Goal: Task Accomplishment & Management: Use online tool/utility

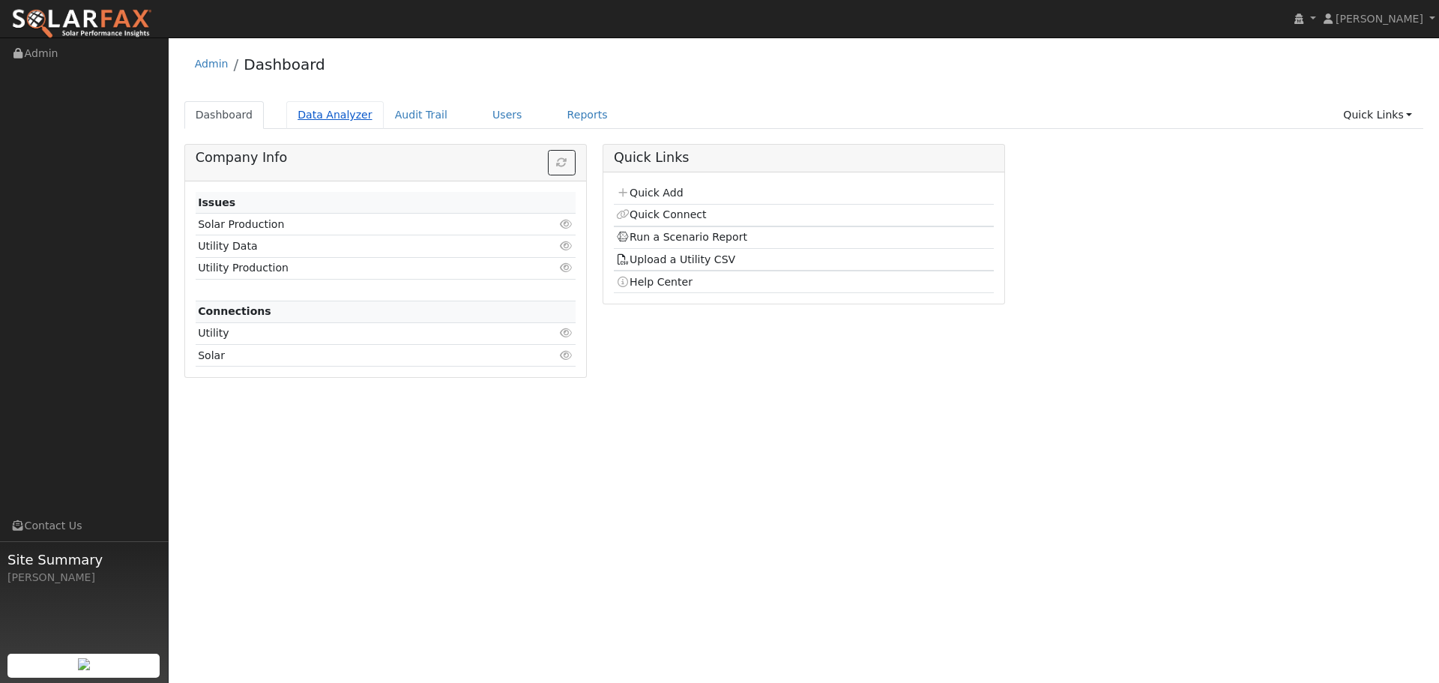
click at [302, 124] on link "Data Analyzer" at bounding box center [334, 115] width 97 height 28
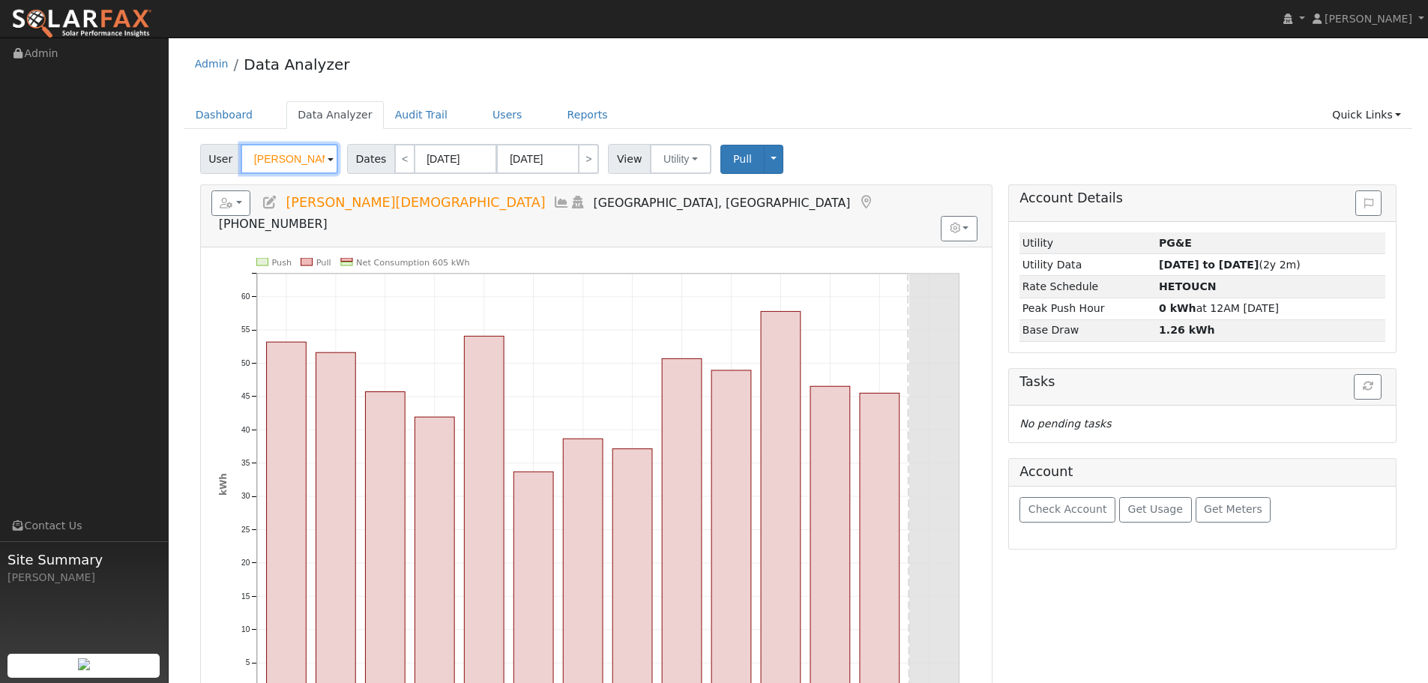
click at [298, 166] on input "[PERSON_NAME][DEMOGRAPHIC_DATA]" at bounding box center [289, 159] width 97 height 30
click at [298, 162] on input "Hal Gay" at bounding box center [289, 159] width 97 height 30
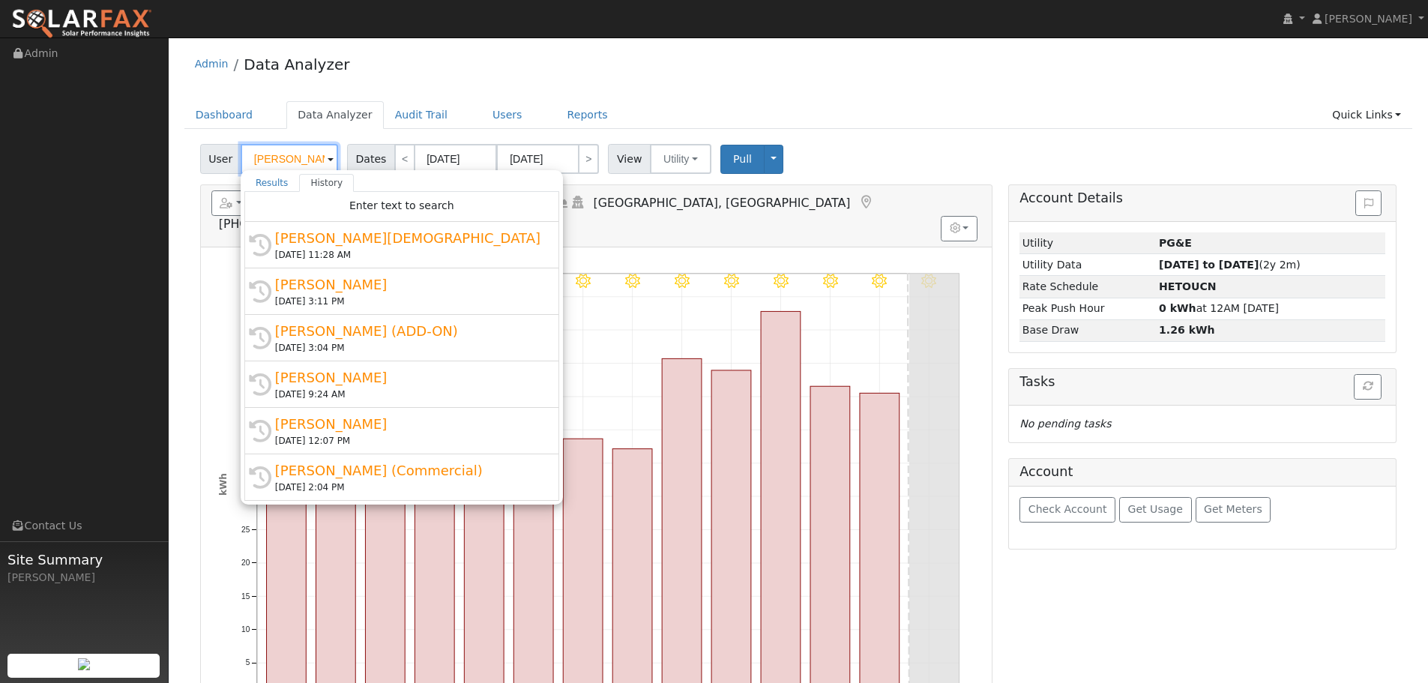
click at [298, 162] on input "Hal Gay" at bounding box center [289, 159] width 97 height 30
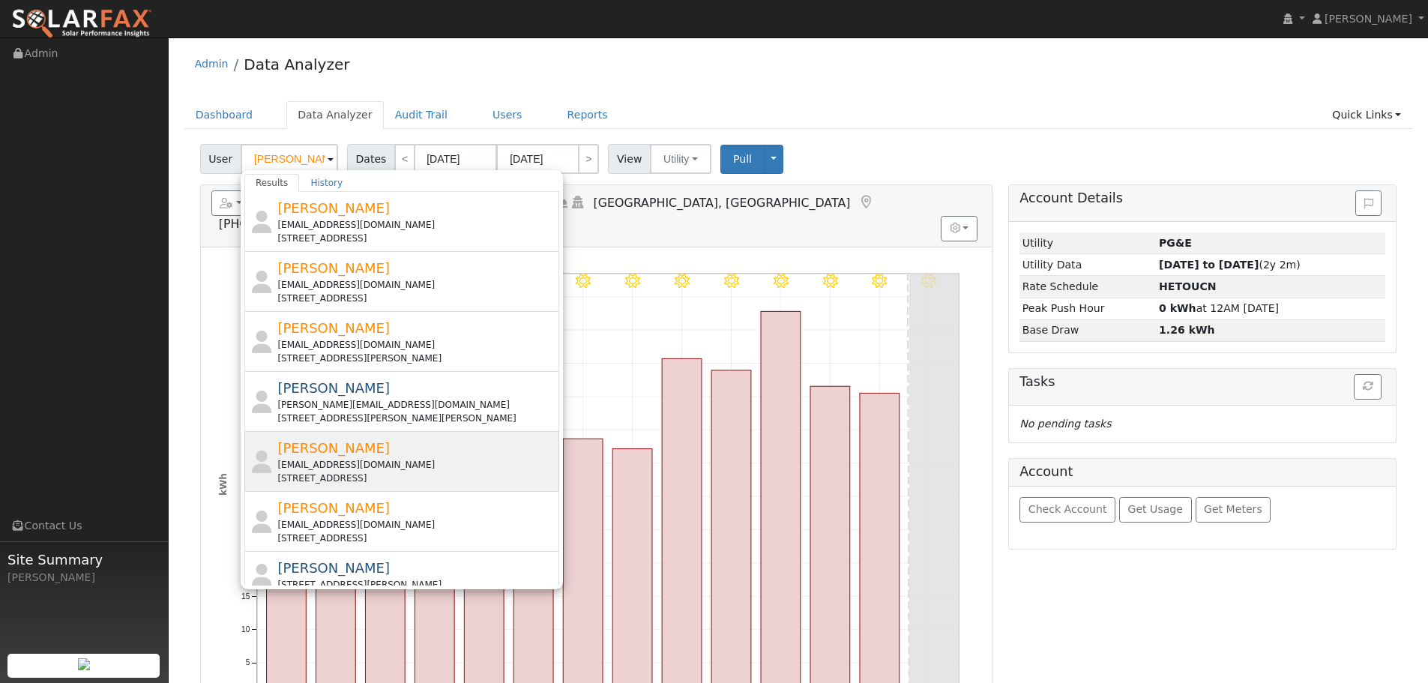
click at [393, 462] on div "jdurk03@gmail.com" at bounding box center [416, 464] width 278 height 13
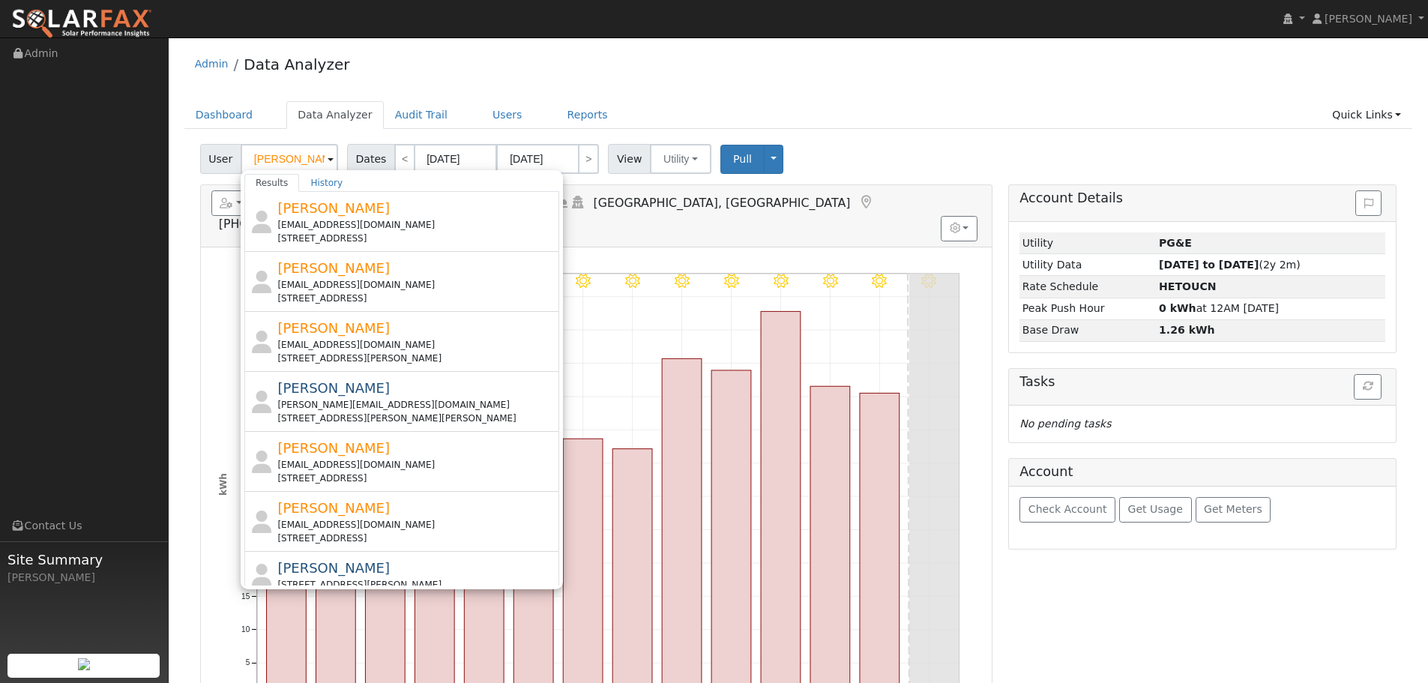
type input "Jason Durkin"
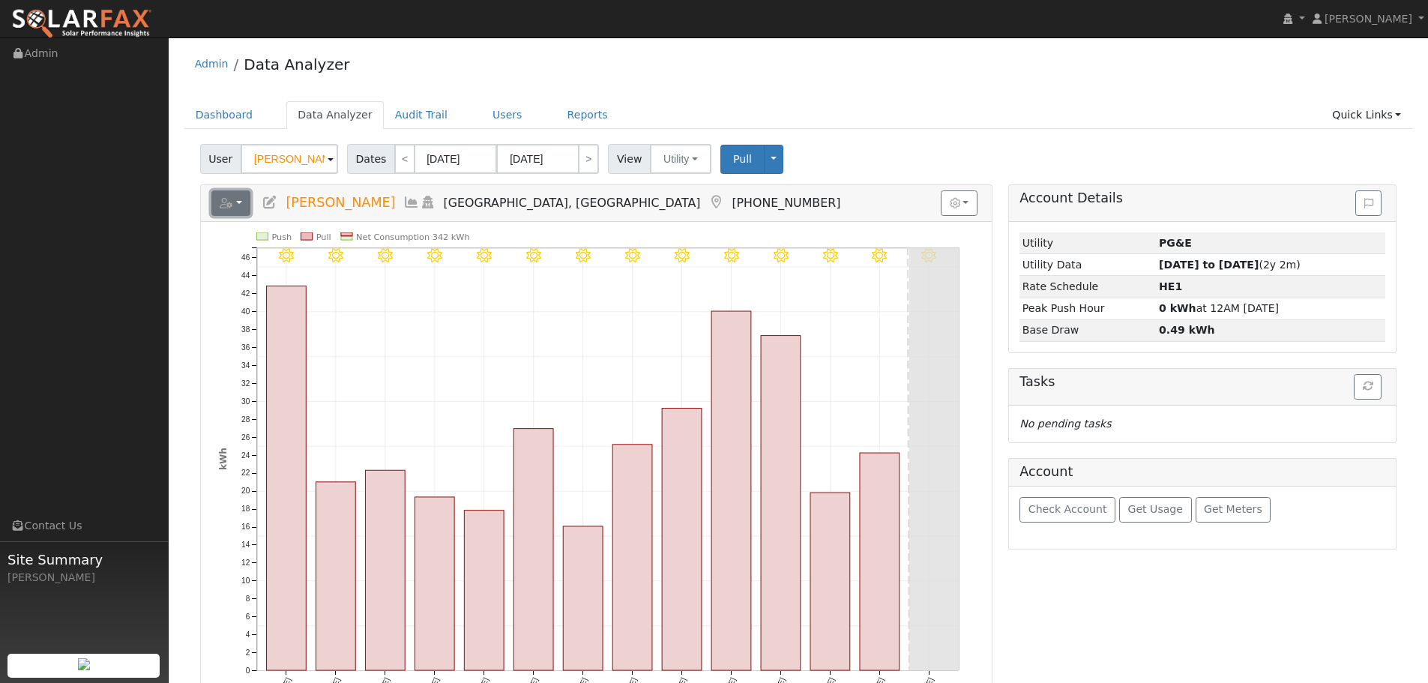
click at [246, 198] on button "button" at bounding box center [231, 202] width 40 height 25
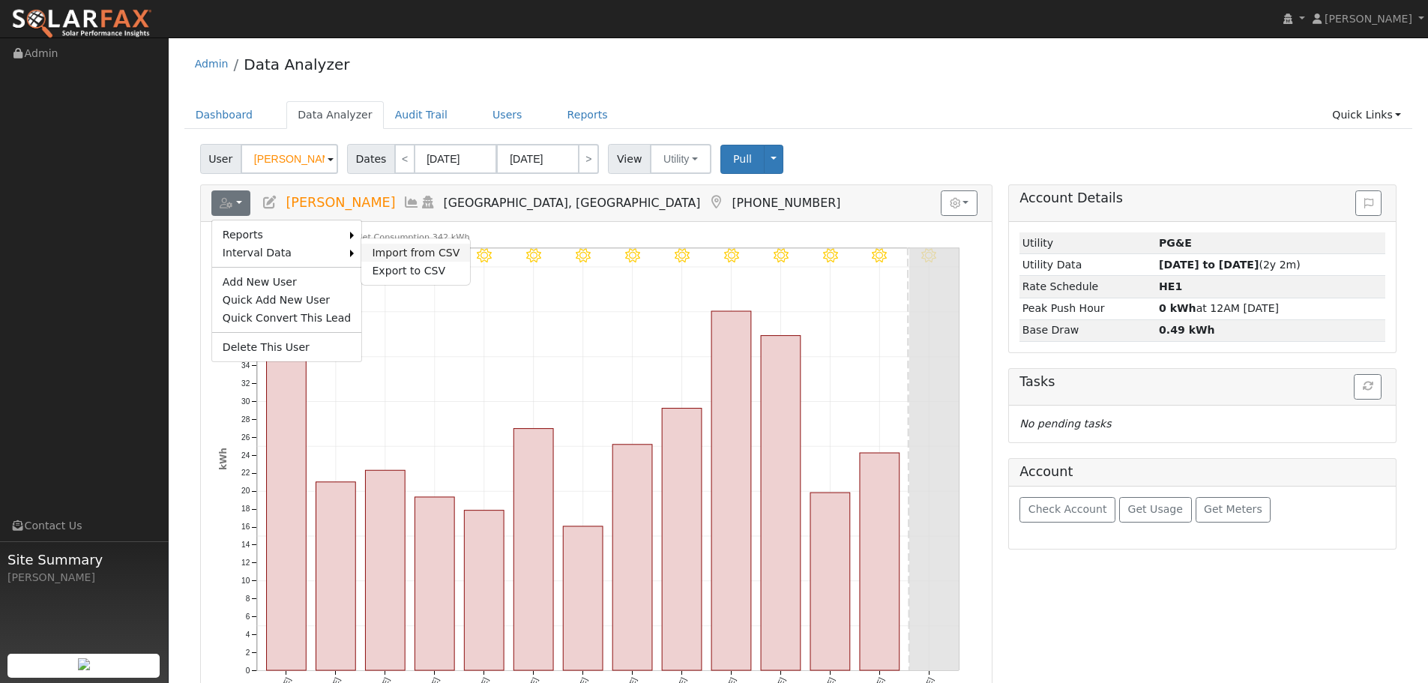
click at [437, 250] on link "Import from CSV" at bounding box center [415, 253] width 109 height 18
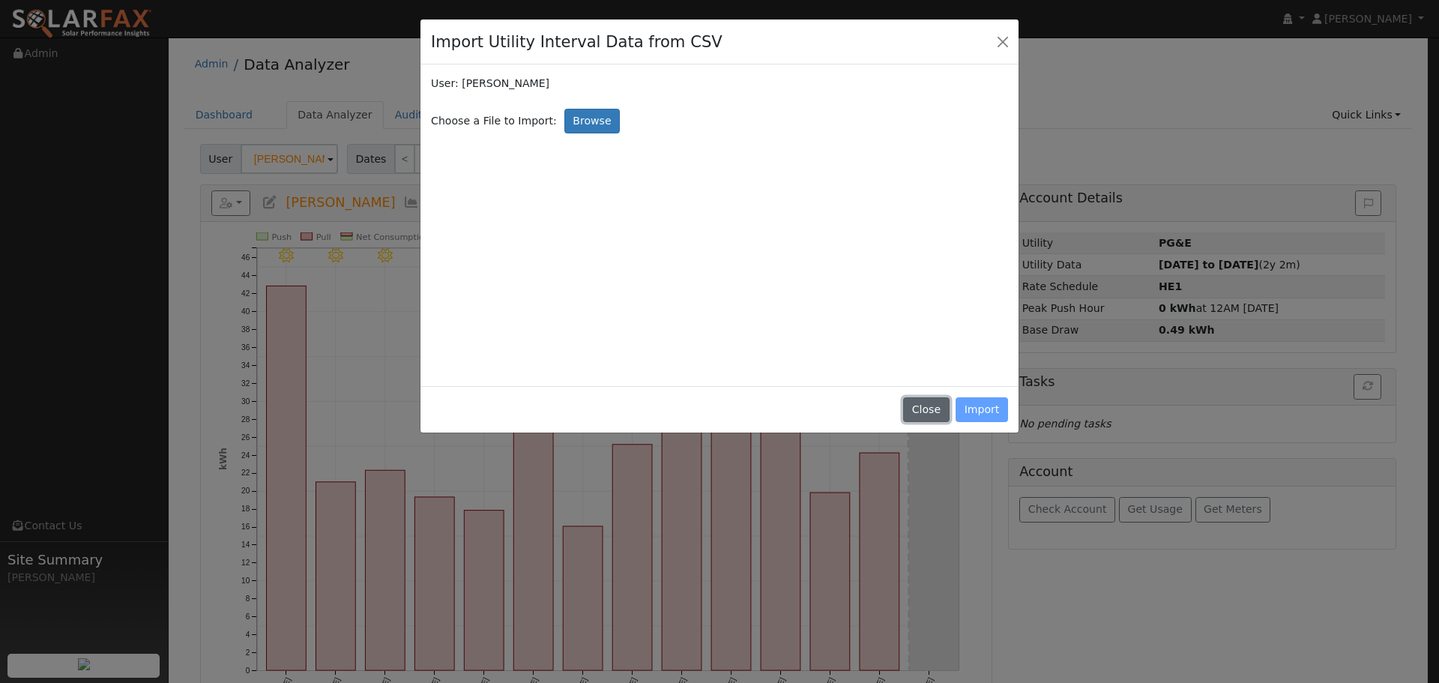
click at [939, 408] on button "Close" at bounding box center [926, 409] width 46 height 25
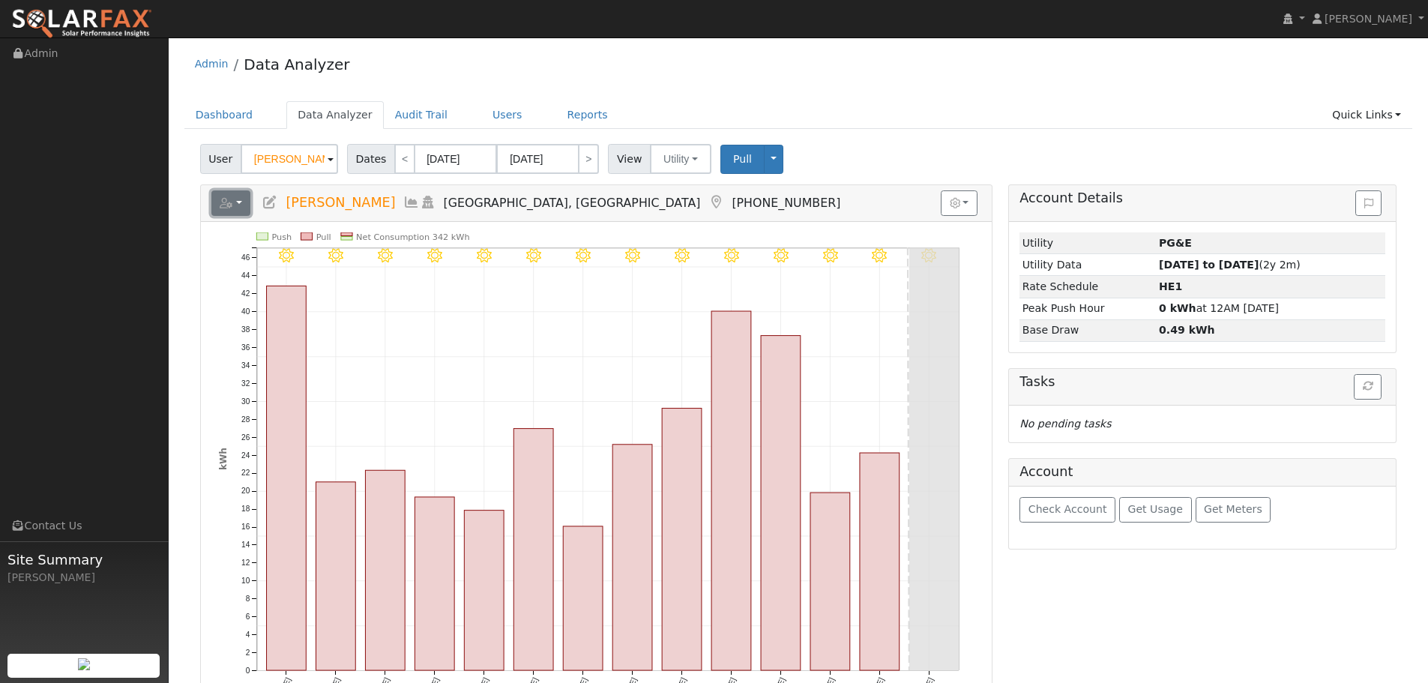
click at [232, 196] on button "button" at bounding box center [231, 202] width 40 height 25
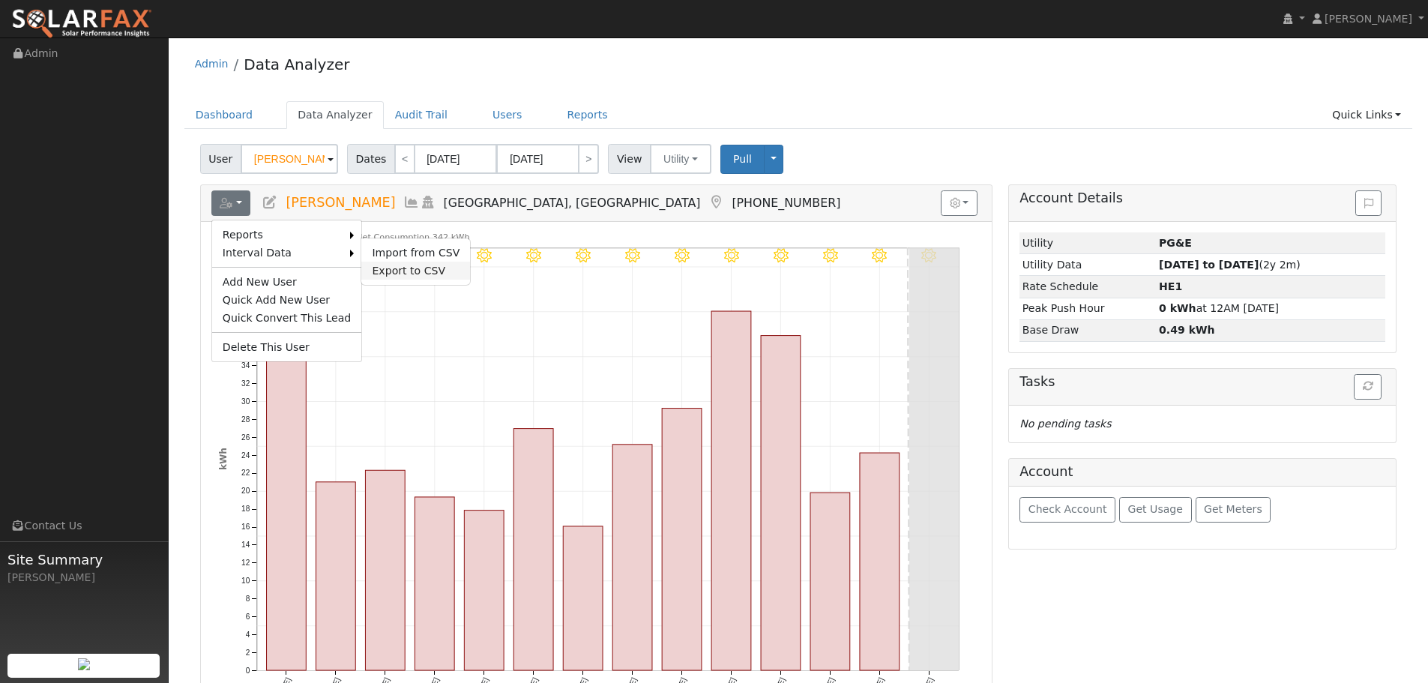
click at [404, 267] on link "Export to CSV" at bounding box center [415, 271] width 109 height 18
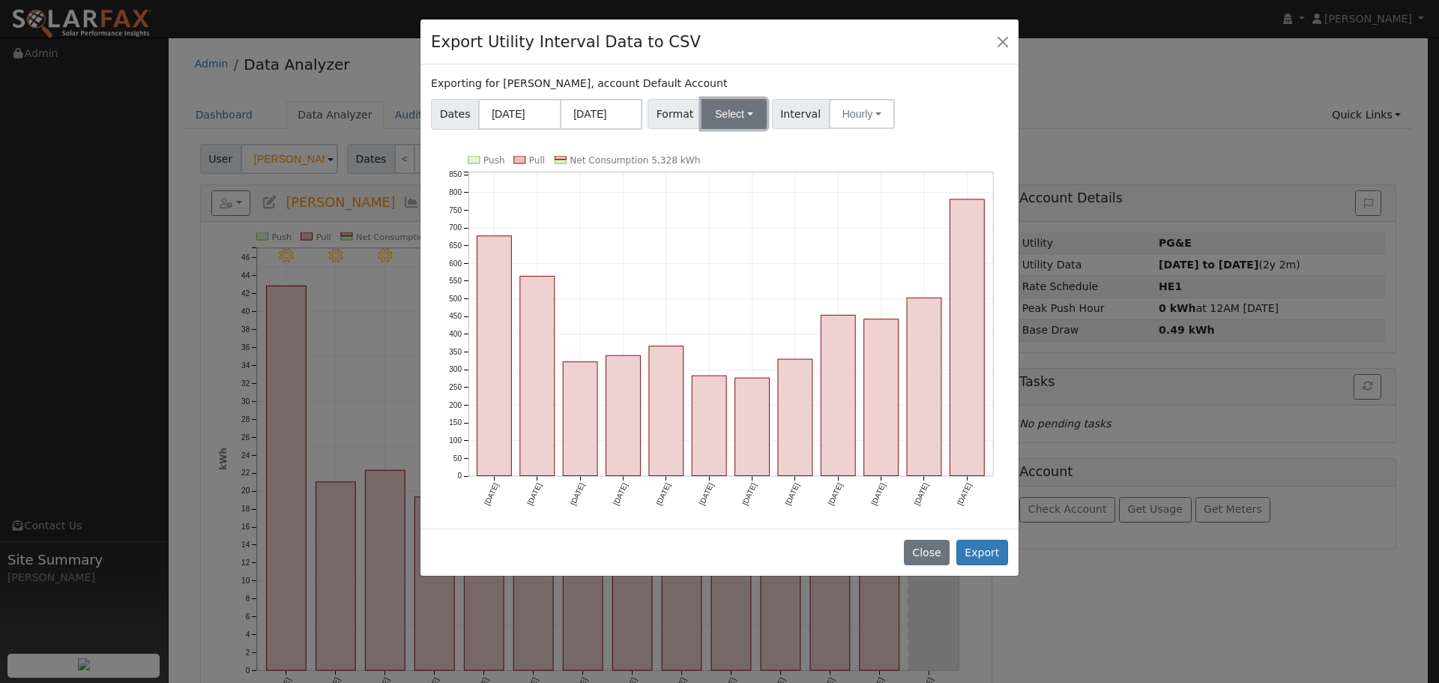
click at [714, 109] on button "Select" at bounding box center [734, 114] width 65 height 30
click at [747, 244] on link "Aurora" at bounding box center [751, 242] width 107 height 21
click at [976, 552] on button "Export" at bounding box center [983, 552] width 52 height 25
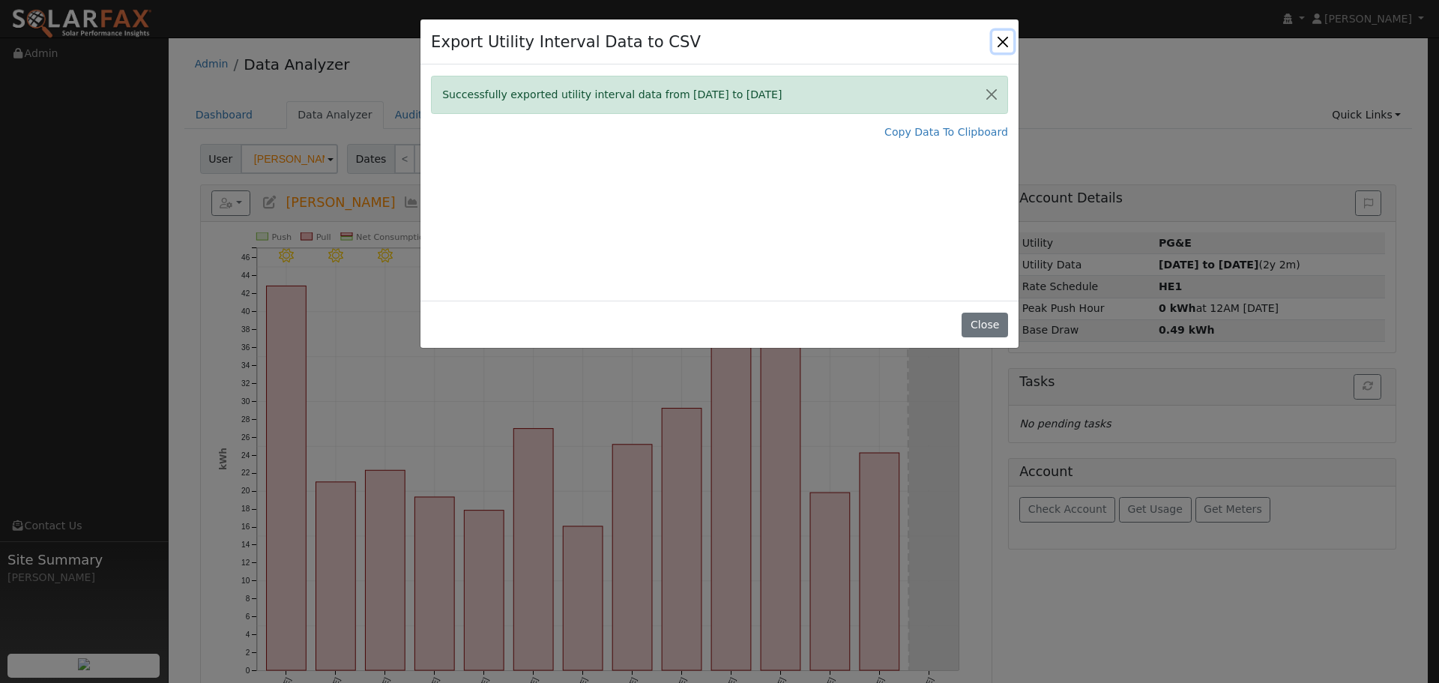
click at [1006, 40] on button "Close" at bounding box center [1003, 41] width 21 height 21
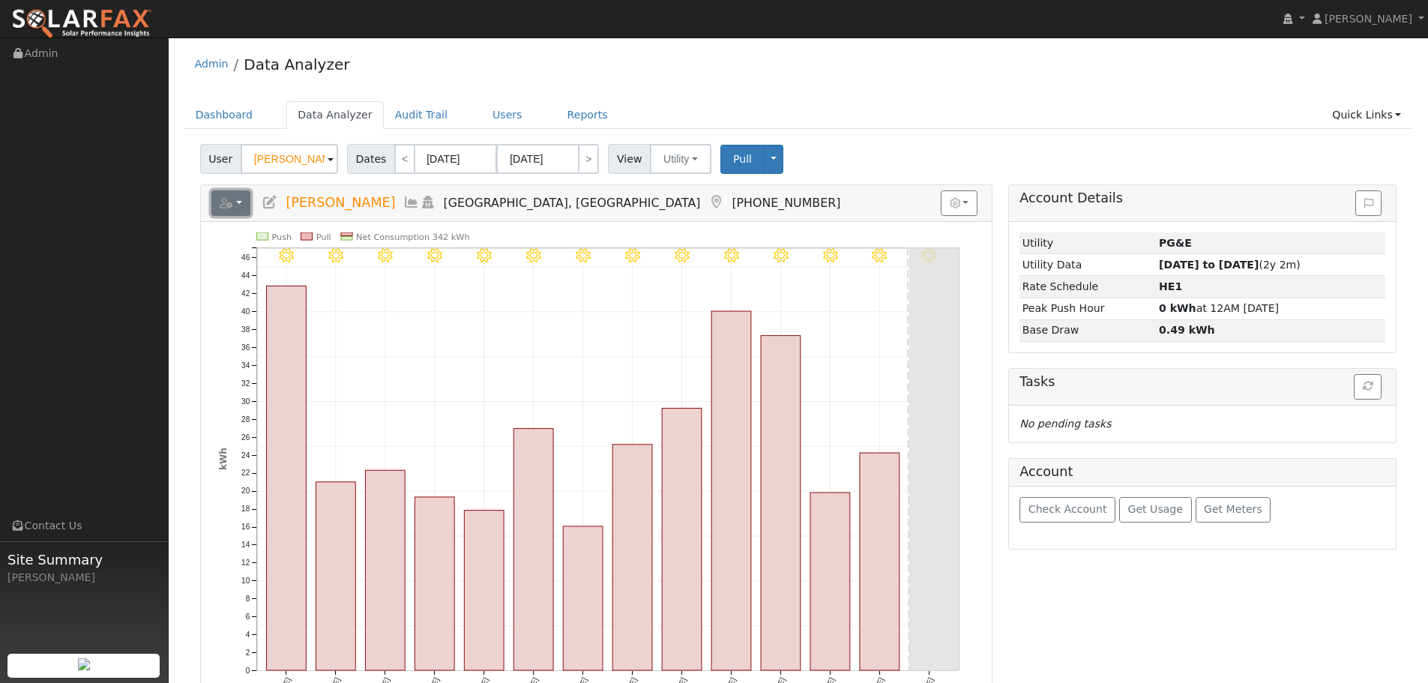
click at [211, 197] on button "button" at bounding box center [231, 202] width 40 height 25
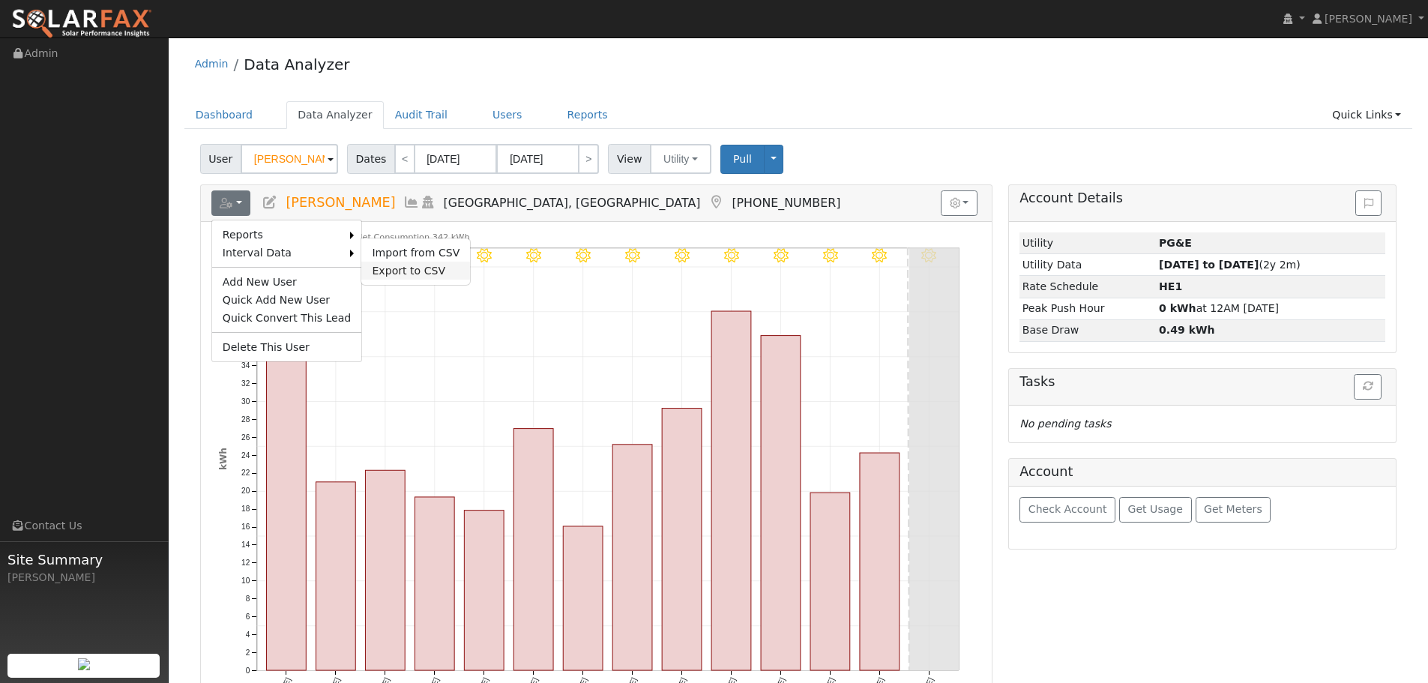
click at [368, 267] on link "Export to CSV" at bounding box center [415, 271] width 109 height 18
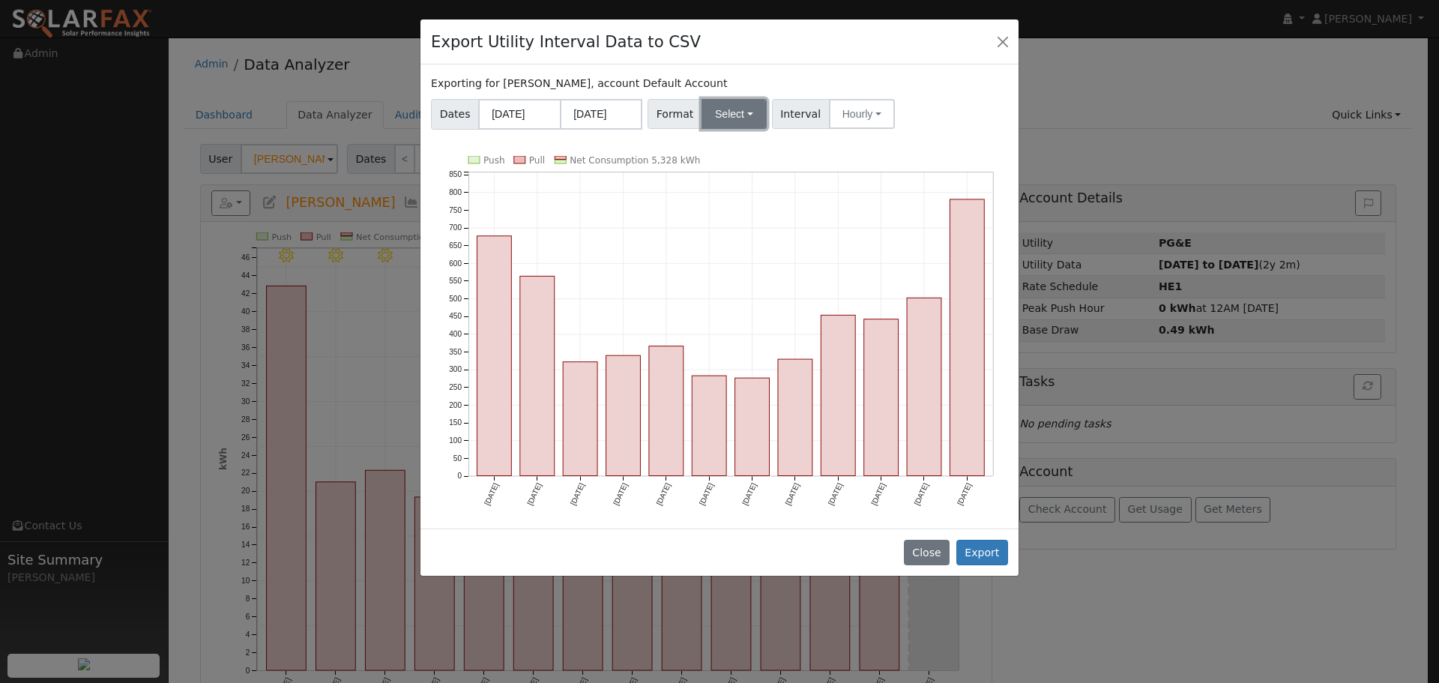
click at [702, 108] on button "Select" at bounding box center [734, 114] width 65 height 30
click at [738, 248] on link "Aurora" at bounding box center [751, 242] width 107 height 21
click at [995, 558] on button "Export" at bounding box center [983, 552] width 52 height 25
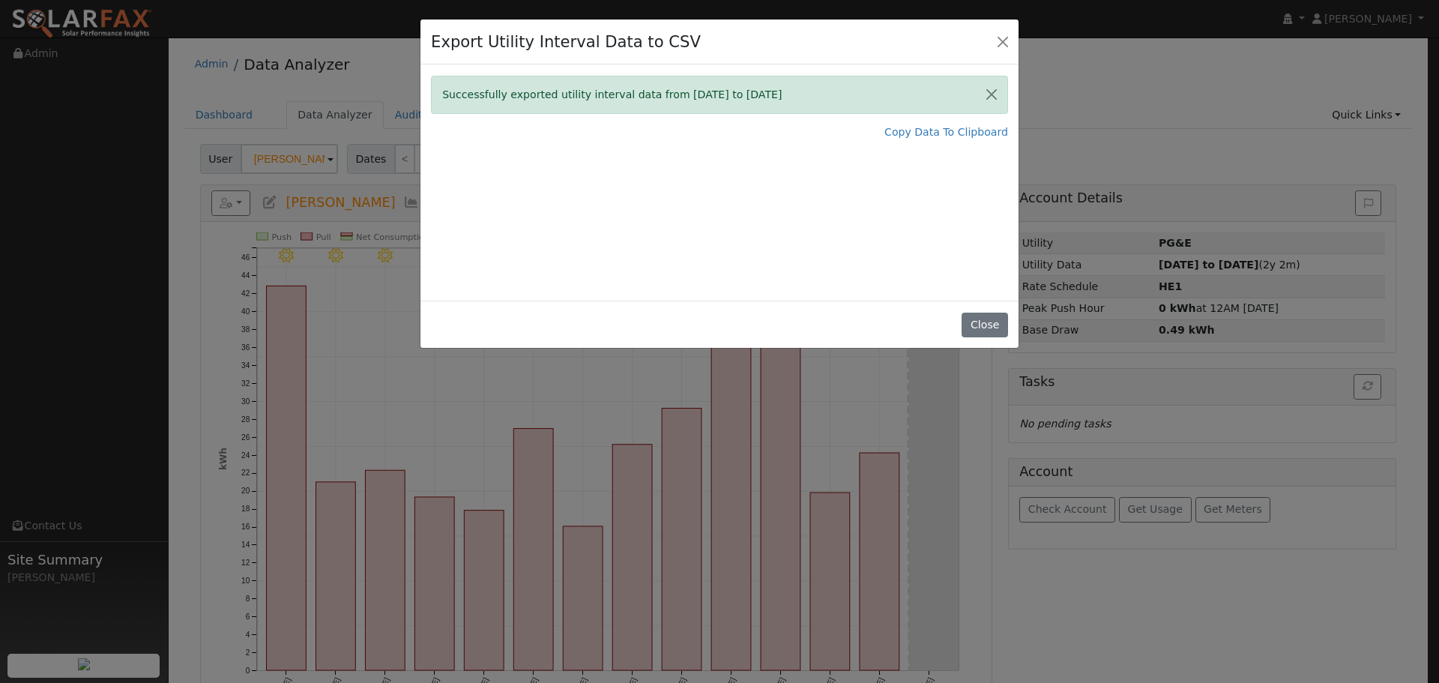
click at [963, 148] on div "Successfully exported utility interval data from 09/01/24 to 08/31/25 Copy Data…" at bounding box center [720, 182] width 598 height 236
click at [965, 140] on div "Successfully exported utility interval data from 09/01/24 to 08/31/25 Copy Data…" at bounding box center [720, 182] width 598 height 236
click at [969, 131] on link "Copy Data To Clipboard" at bounding box center [947, 132] width 124 height 16
